Goal: Navigation & Orientation: Find specific page/section

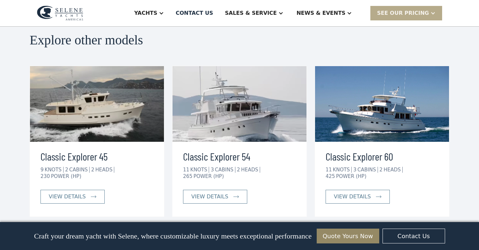
scroll to position [1175, 0]
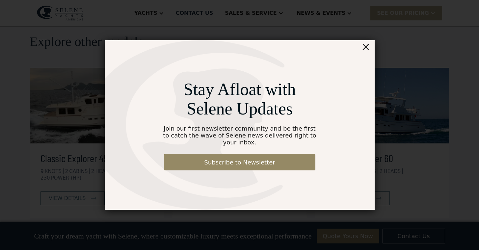
click at [366, 50] on div "×" at bounding box center [366, 46] width 10 height 13
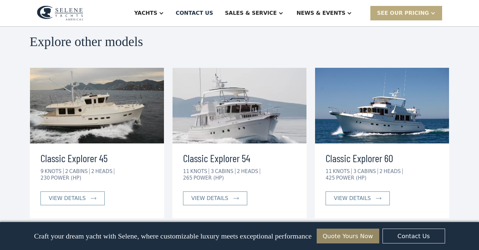
click at [411, 13] on div "SEE Our Pricing" at bounding box center [403, 13] width 52 height 8
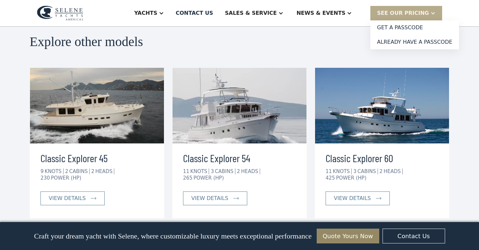
click at [343, 169] on div "KNOTS" at bounding box center [342, 172] width 19 height 6
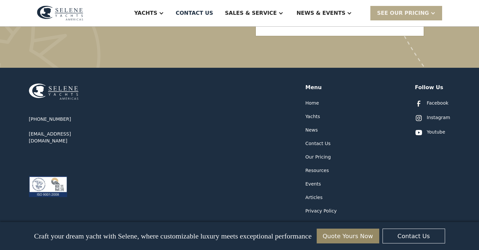
scroll to position [1607, 0]
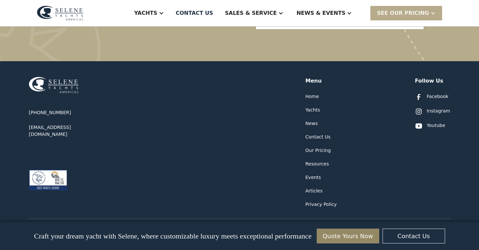
click at [316, 147] on div "Our Pricing" at bounding box center [318, 150] width 25 height 7
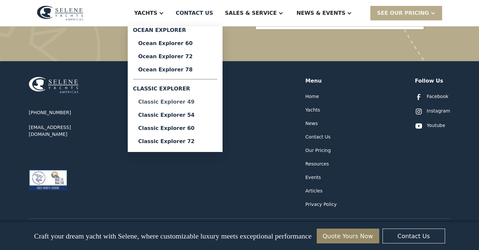
click at [210, 101] on div "Classic Explorer 49" at bounding box center [175, 101] width 74 height 5
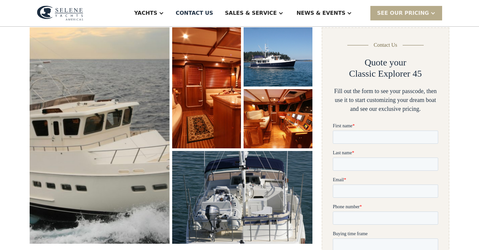
scroll to position [0, 0]
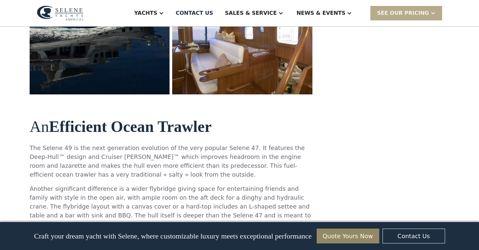
scroll to position [218, 0]
